Goal: Task Accomplishment & Management: Manage account settings

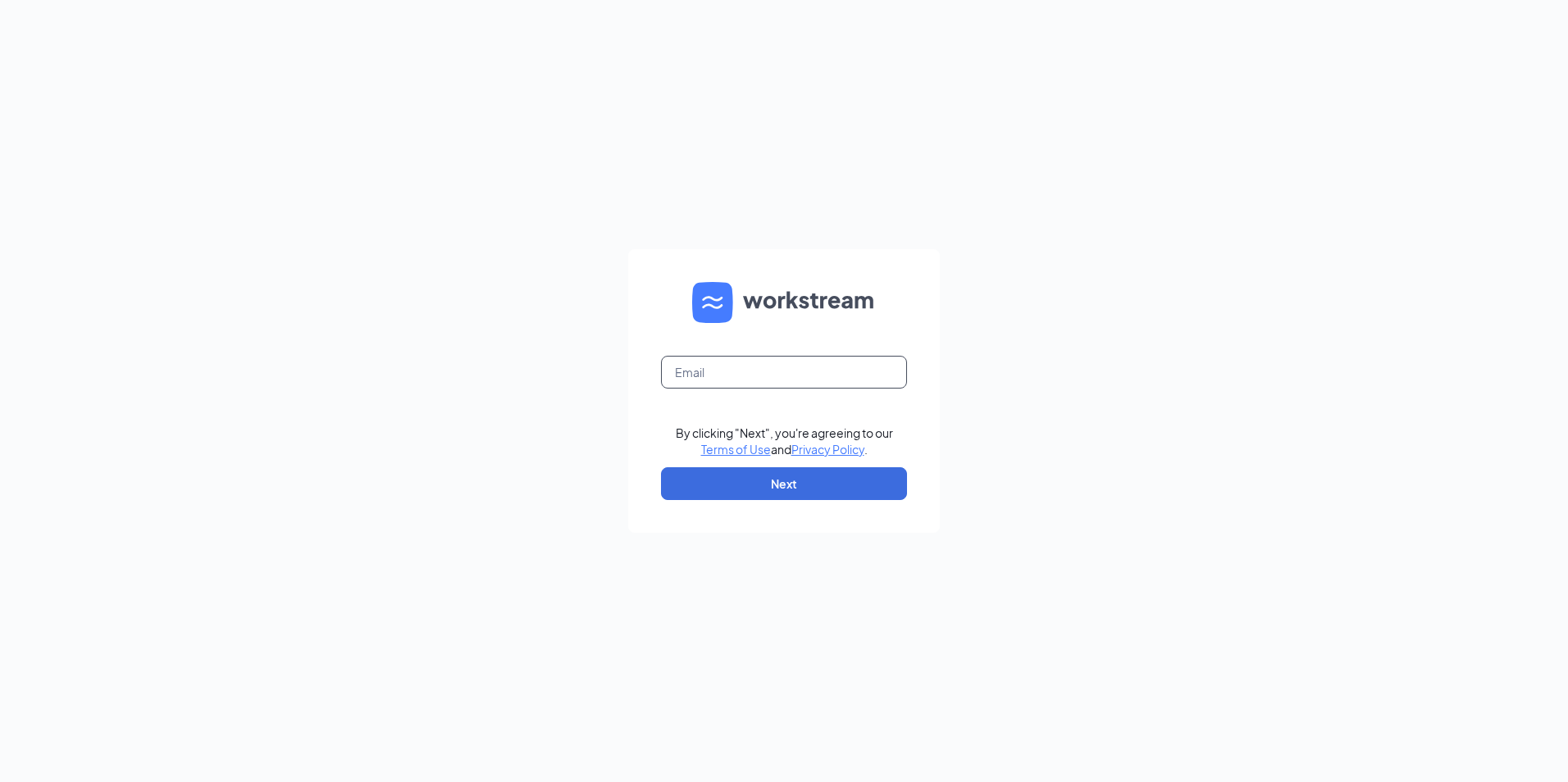
click at [726, 356] on input "text" at bounding box center [784, 372] width 246 height 33
type input "[EMAIL_ADDRESS][DOMAIN_NAME]"
click at [805, 475] on button "Next" at bounding box center [784, 484] width 246 height 33
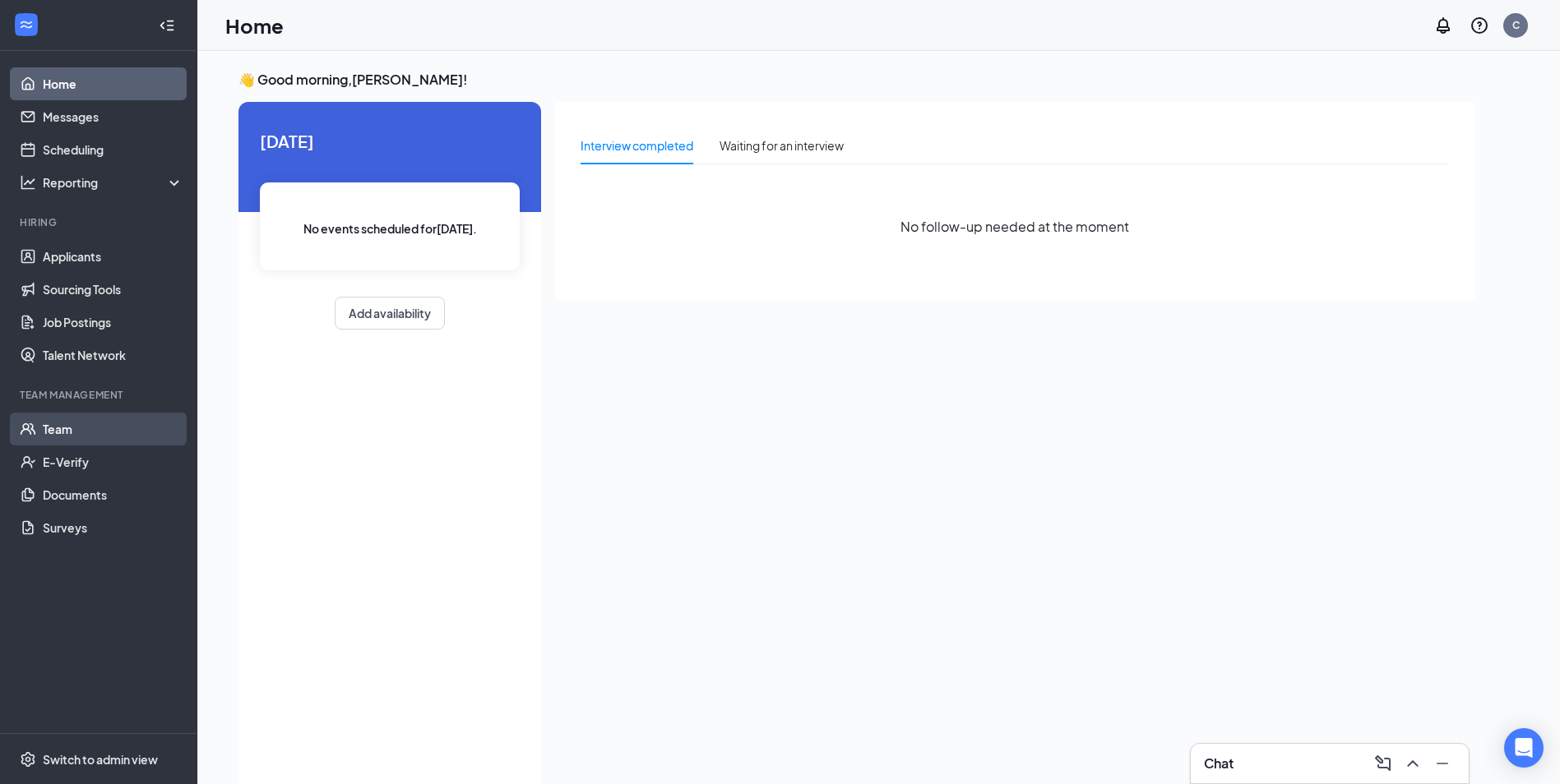
click at [68, 426] on link "Team" at bounding box center [113, 429] width 140 height 33
